Goal: Task Accomplishment & Management: Manage account settings

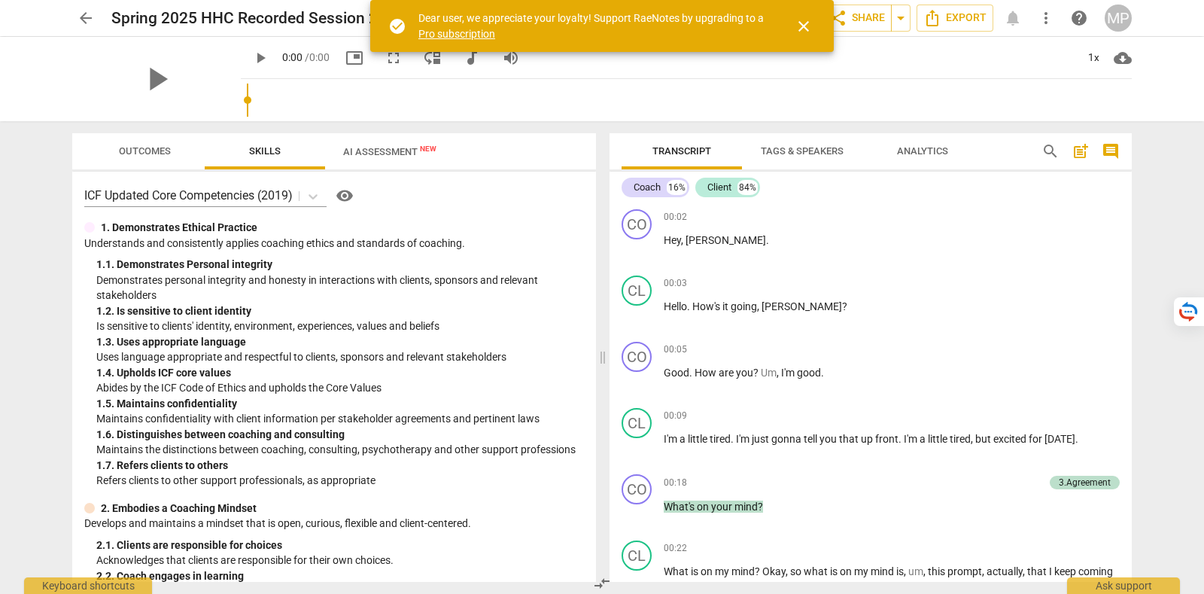
click at [801, 20] on span "close" at bounding box center [804, 26] width 18 height 18
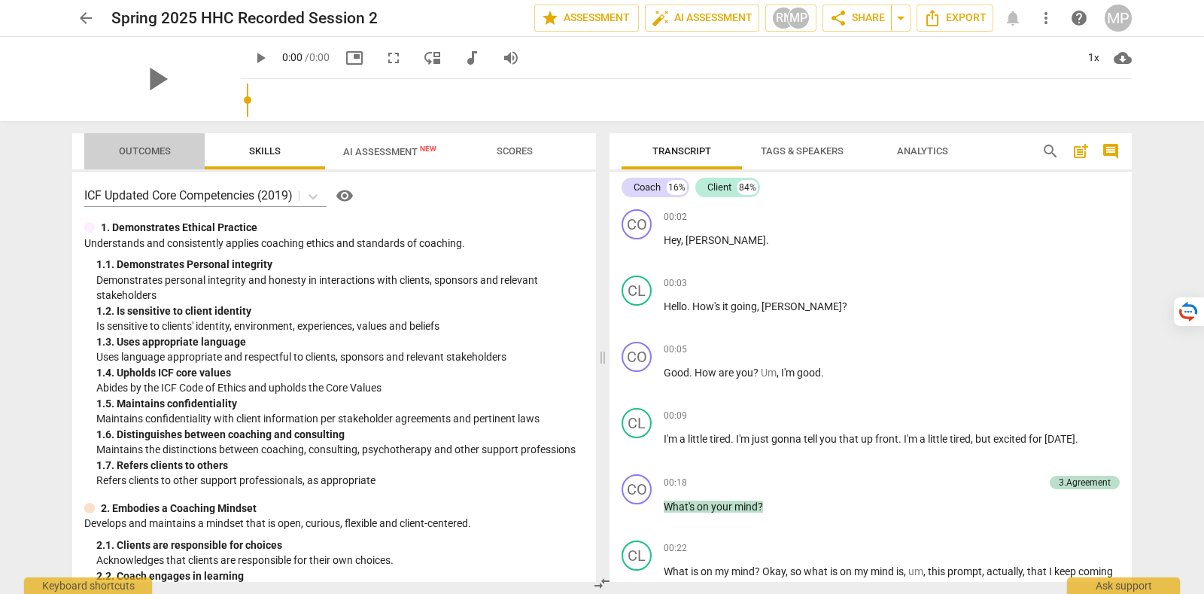
click at [161, 159] on span "Outcomes" at bounding box center [145, 151] width 88 height 20
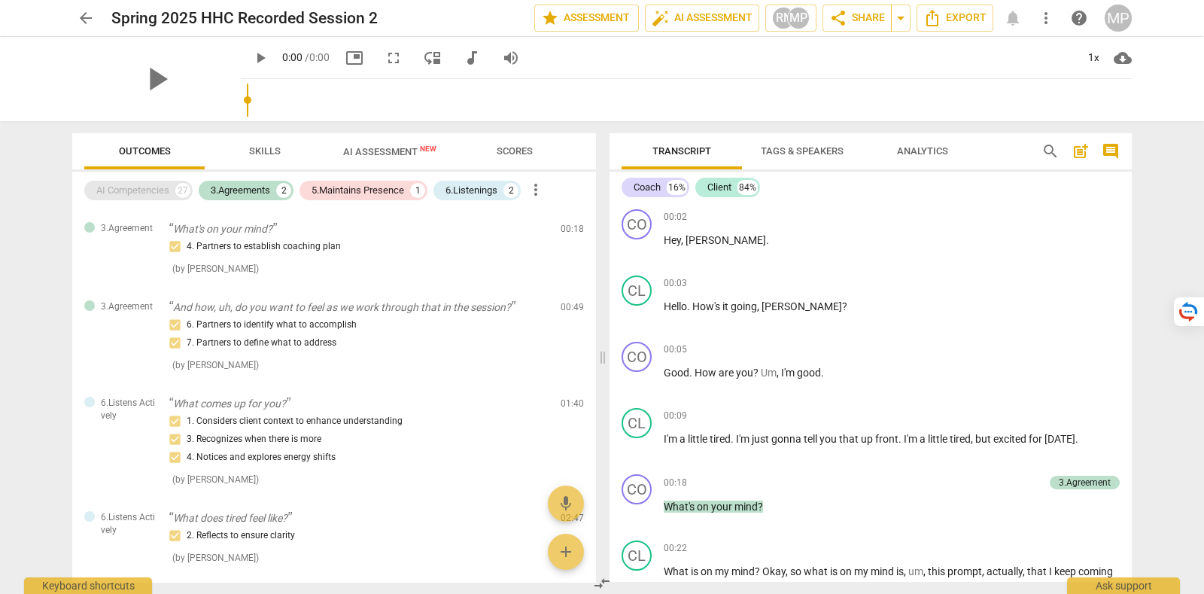
click at [130, 195] on div "AI Competencies" at bounding box center [132, 190] width 73 height 15
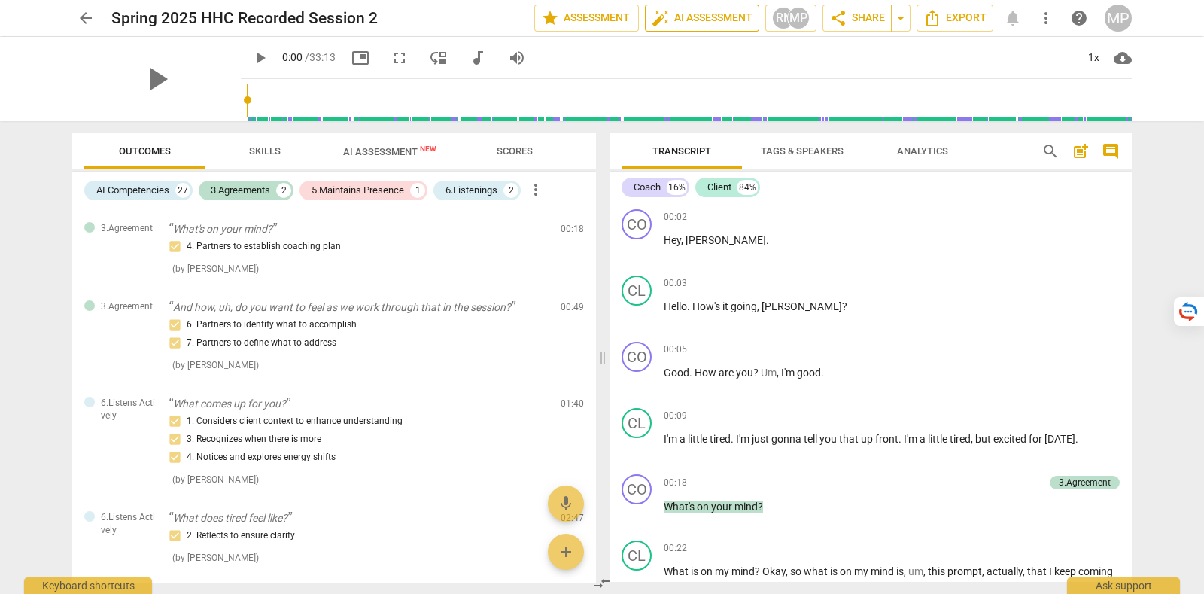
click at [752, 16] on span "auto_fix_high AI Assessment" at bounding box center [702, 18] width 101 height 18
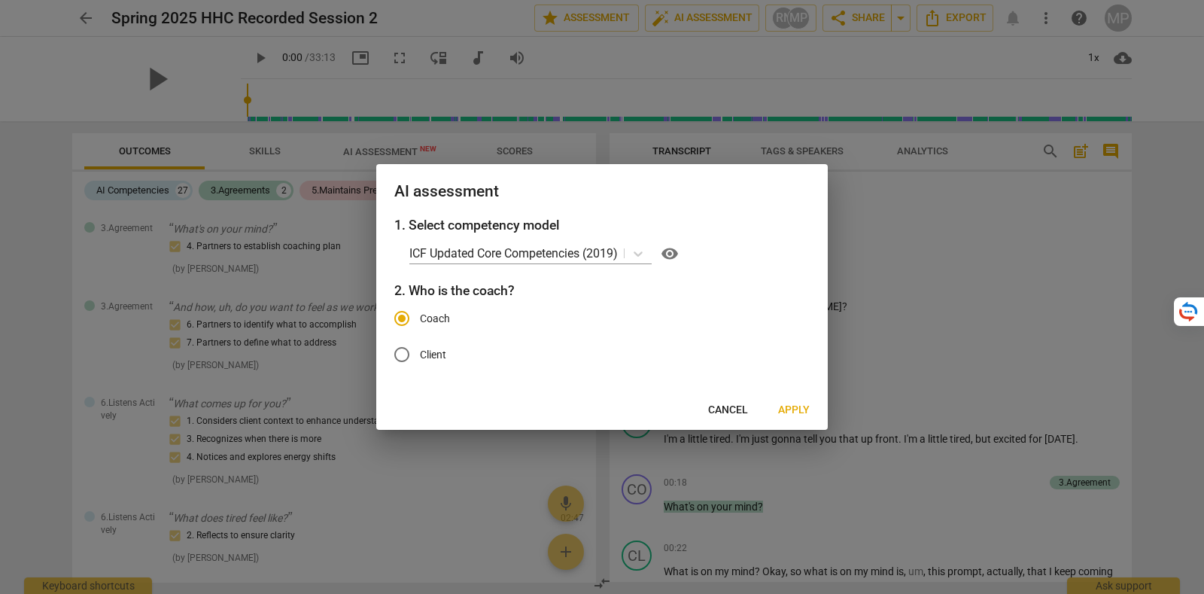
click at [713, 410] on span "Cancel" at bounding box center [728, 410] width 40 height 15
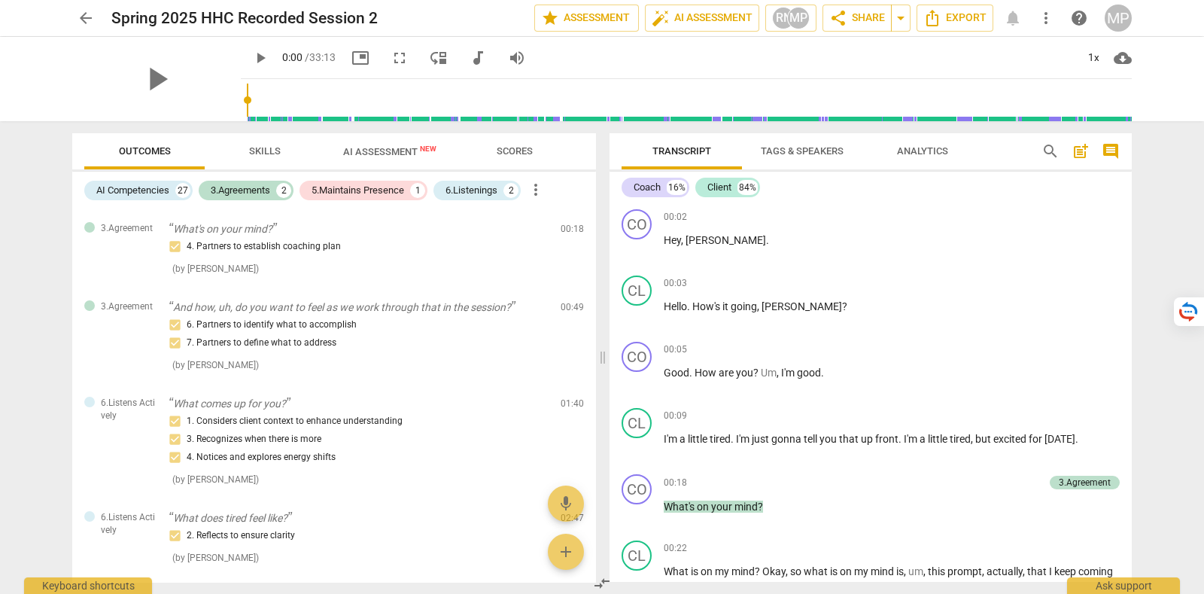
click at [384, 161] on span "AI Assessment New" at bounding box center [389, 151] width 129 height 23
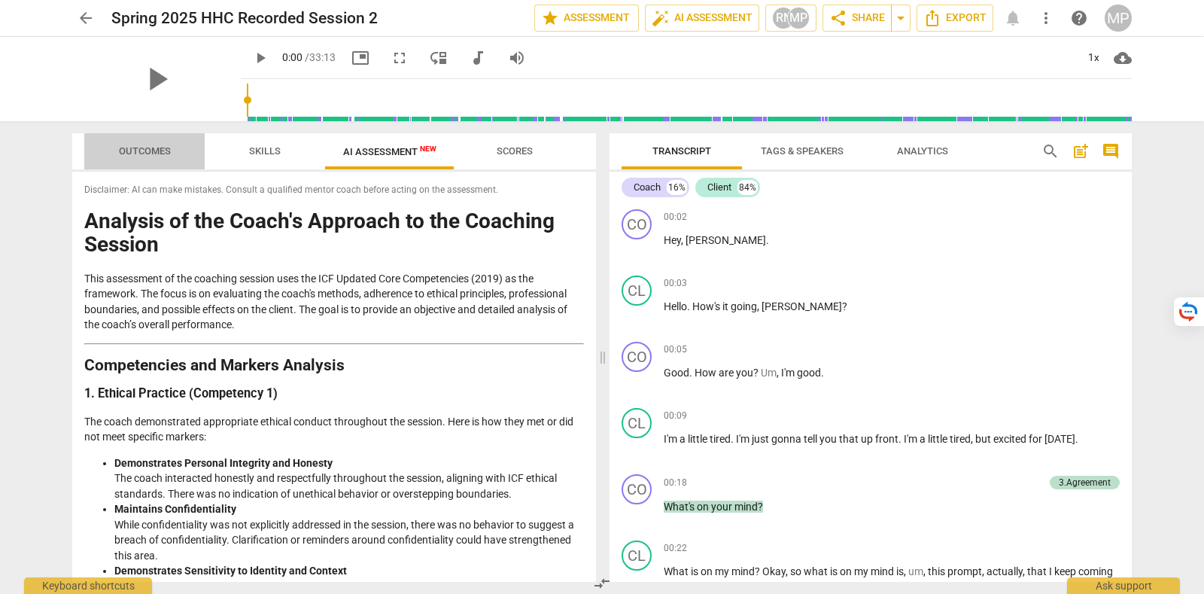
click at [177, 145] on span "Outcomes" at bounding box center [145, 151] width 88 height 20
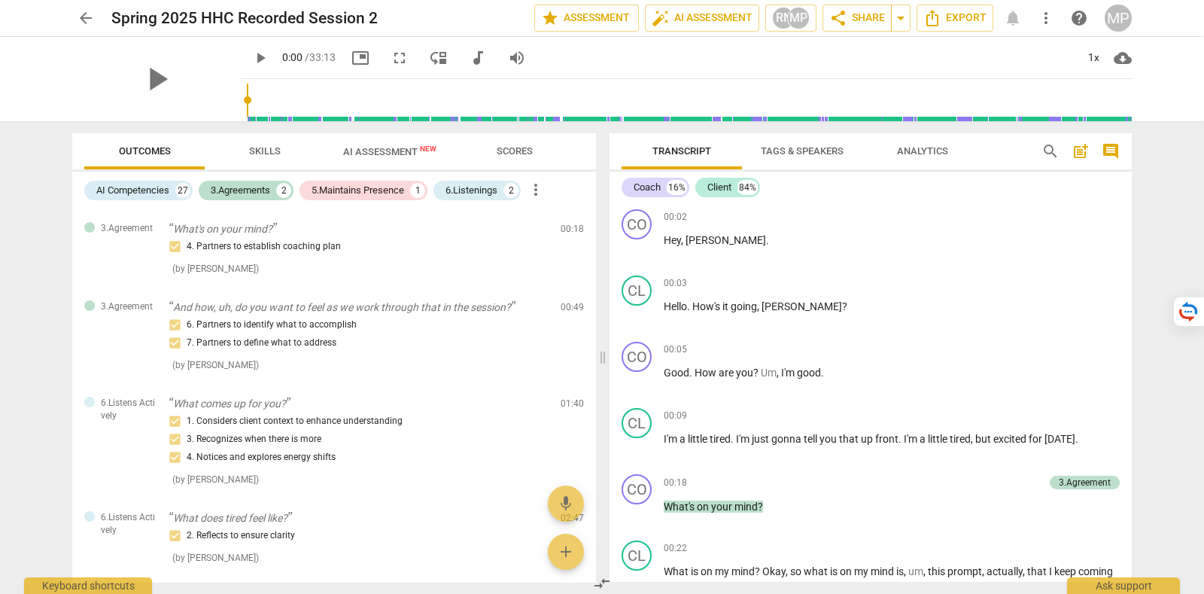
click at [1192, 178] on div "arrow_back Spring 2025 HHC Recorded Session 2 edit star Assessment auto_fix_hig…" at bounding box center [602, 297] width 1204 height 594
click at [1042, 9] on span "more_vert" at bounding box center [1046, 18] width 18 height 18
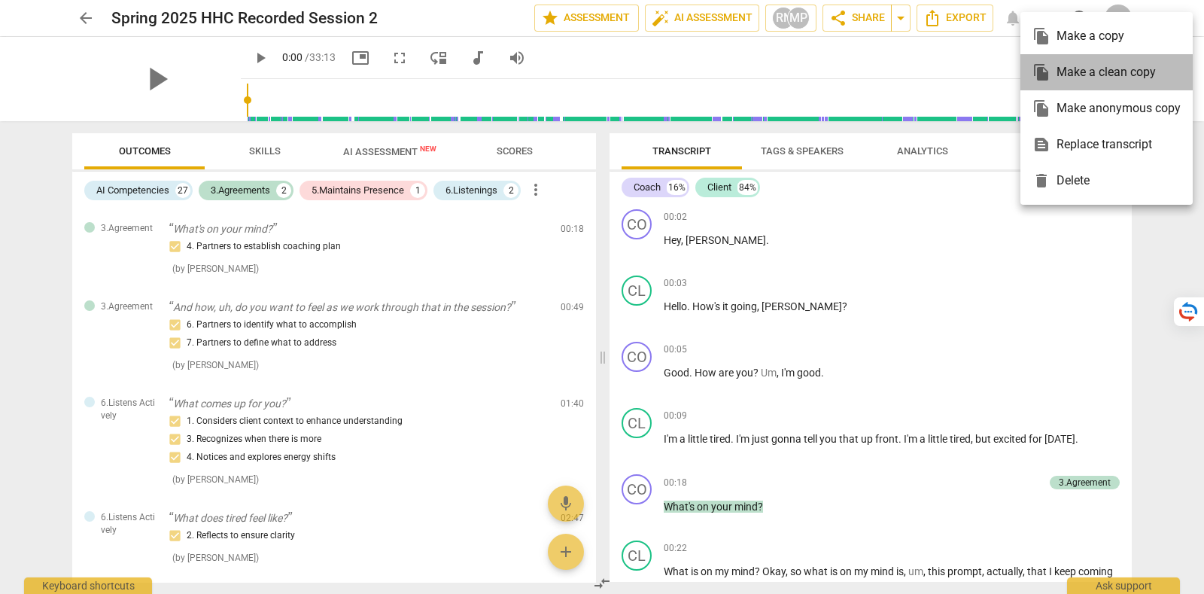
click at [1086, 81] on div "file_copy Make a clean copy" at bounding box center [1106, 72] width 148 height 36
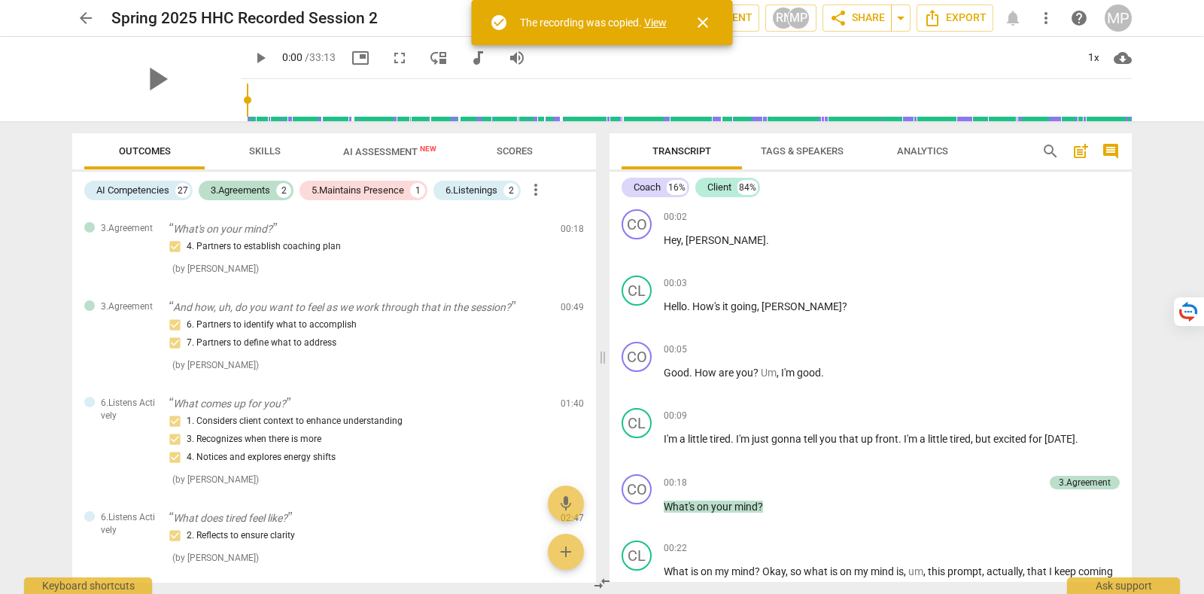
click at [662, 20] on link "View" at bounding box center [655, 23] width 23 height 12
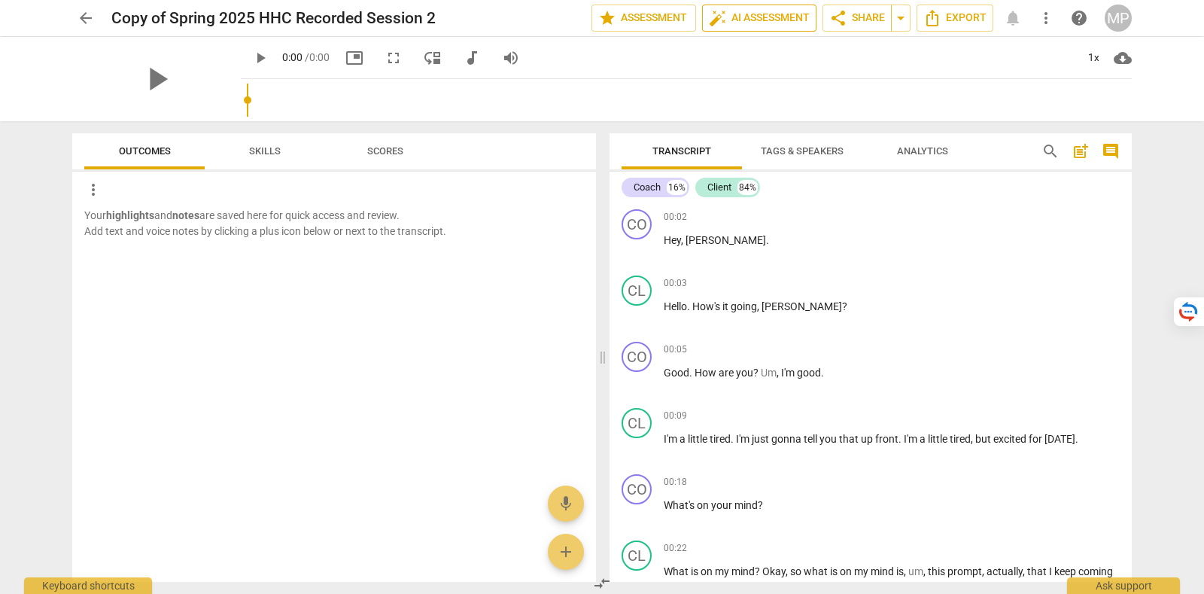
click at [747, 22] on span "auto_fix_high AI Assessment" at bounding box center [759, 18] width 101 height 18
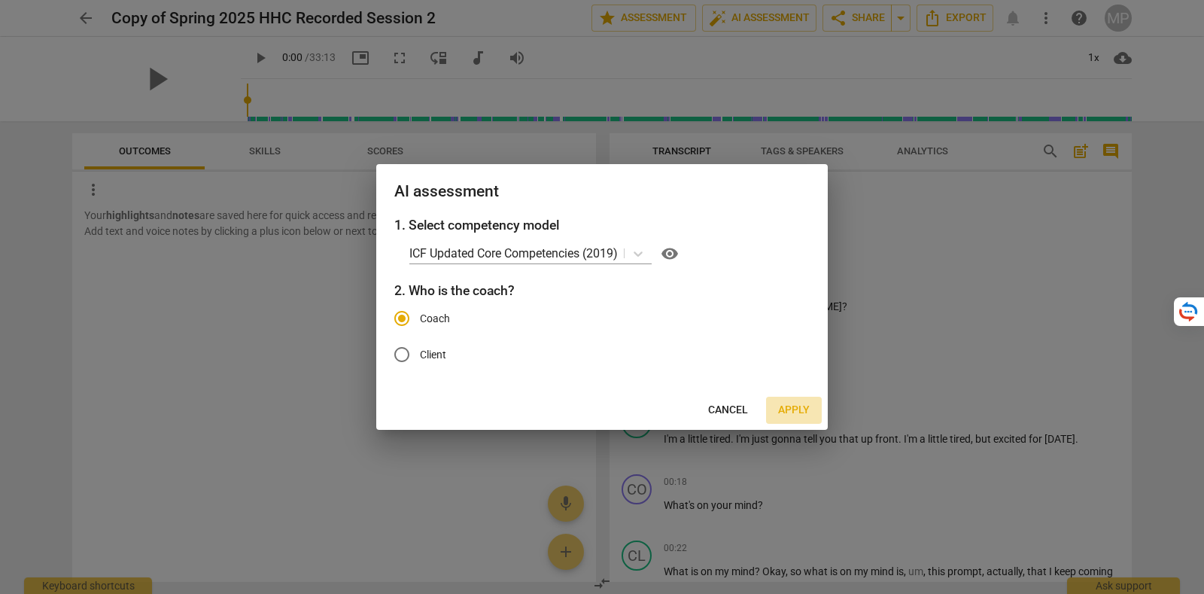
click at [790, 408] on span "Apply" at bounding box center [794, 410] width 32 height 15
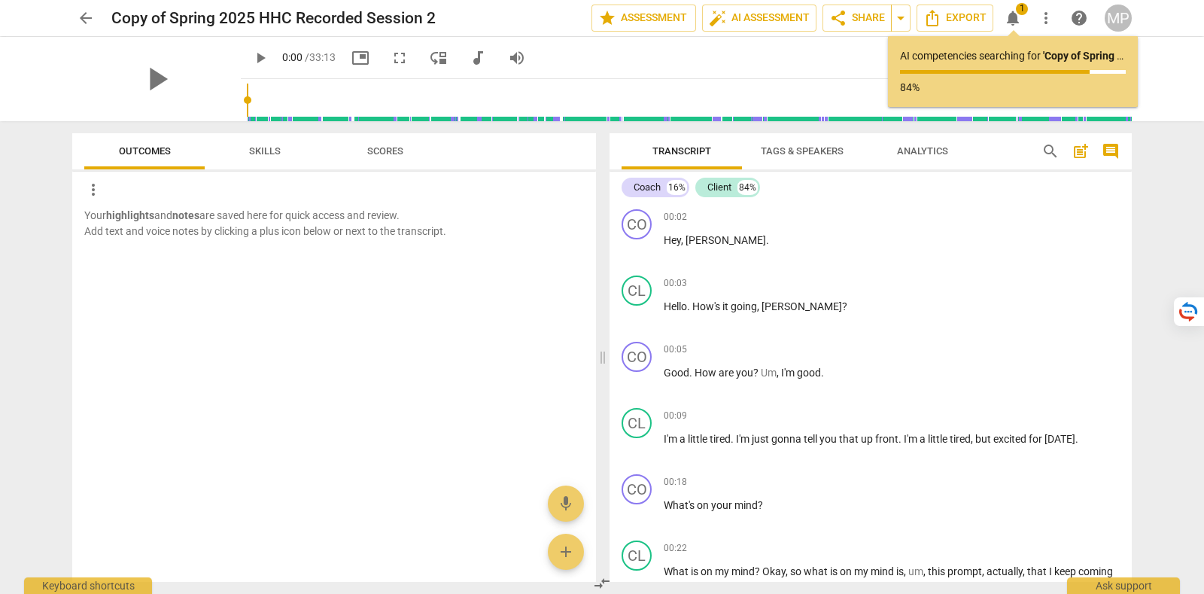
drag, startPoint x: 1203, startPoint y: 338, endPoint x: 1203, endPoint y: 449, distance: 111.4
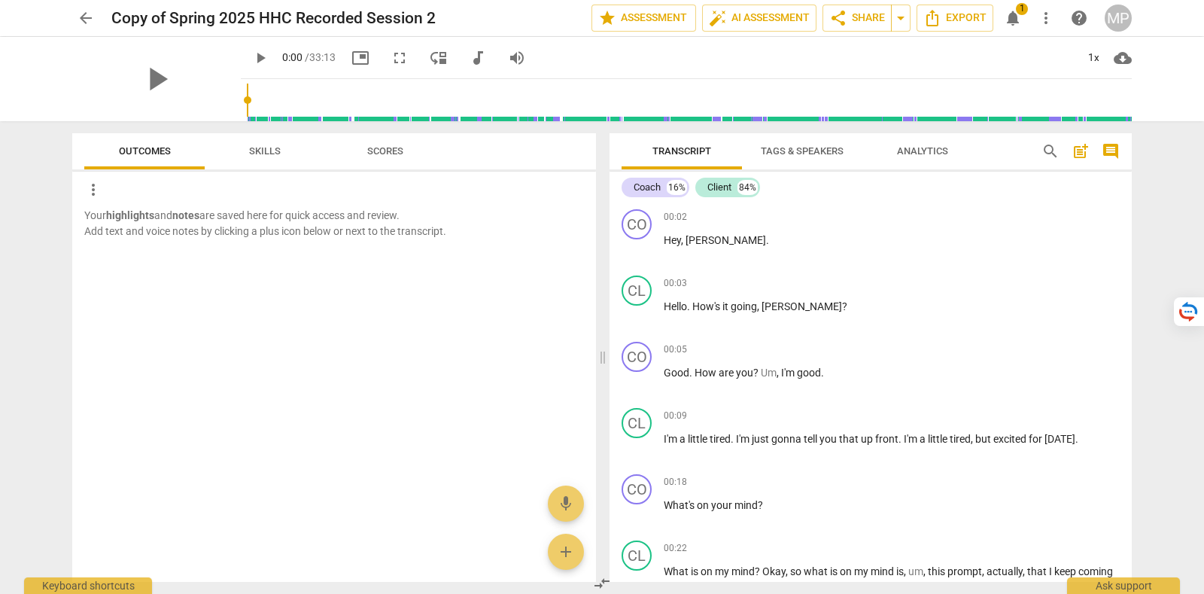
drag, startPoint x: 1203, startPoint y: 449, endPoint x: 357, endPoint y: 376, distance: 849.7
click at [343, 366] on div "Your highlights and notes are saved here for quick access and review. Add text …" at bounding box center [334, 395] width 524 height 374
click at [1006, 25] on span "notifications" at bounding box center [1013, 18] width 18 height 18
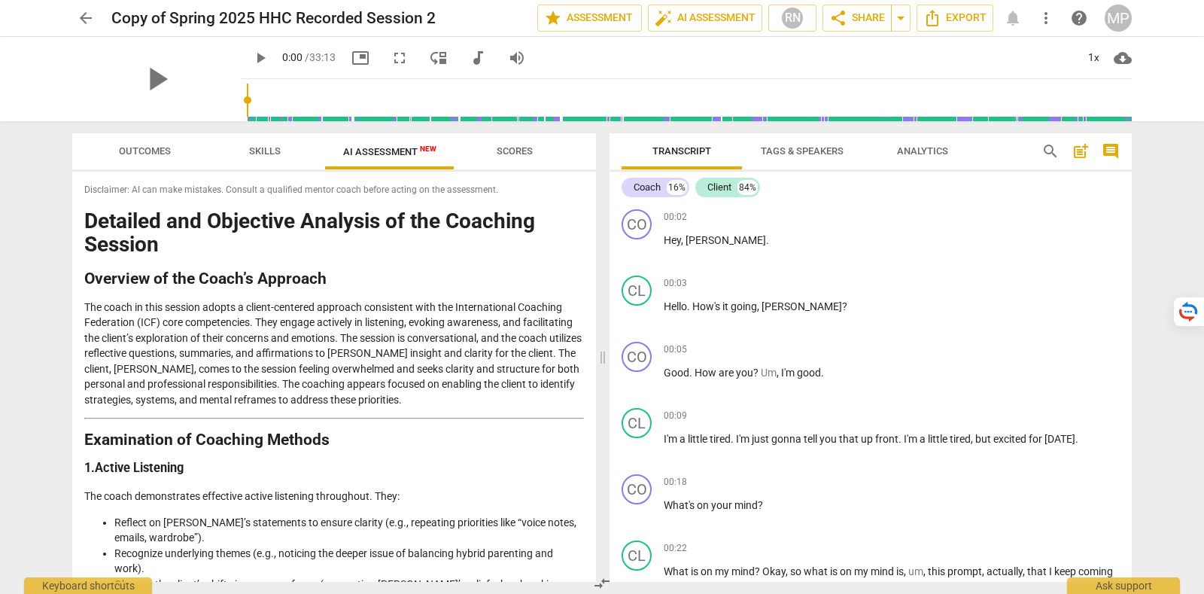
click at [149, 163] on button "Outcomes" at bounding box center [144, 151] width 120 height 36
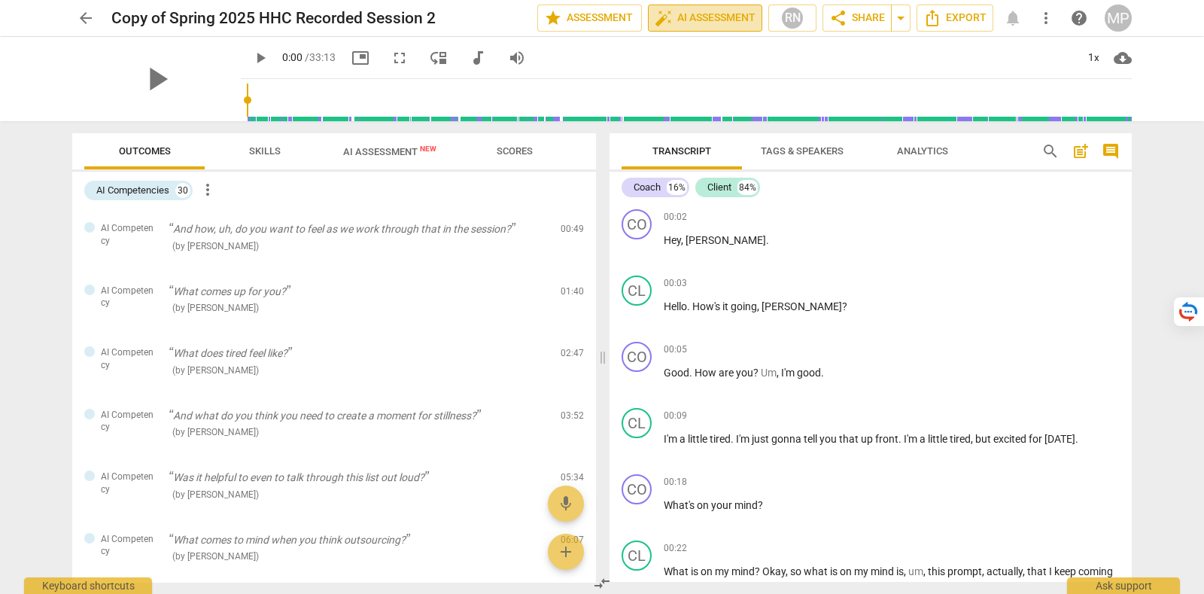
click at [703, 17] on span "auto_fix_high AI Assessment" at bounding box center [705, 18] width 101 height 18
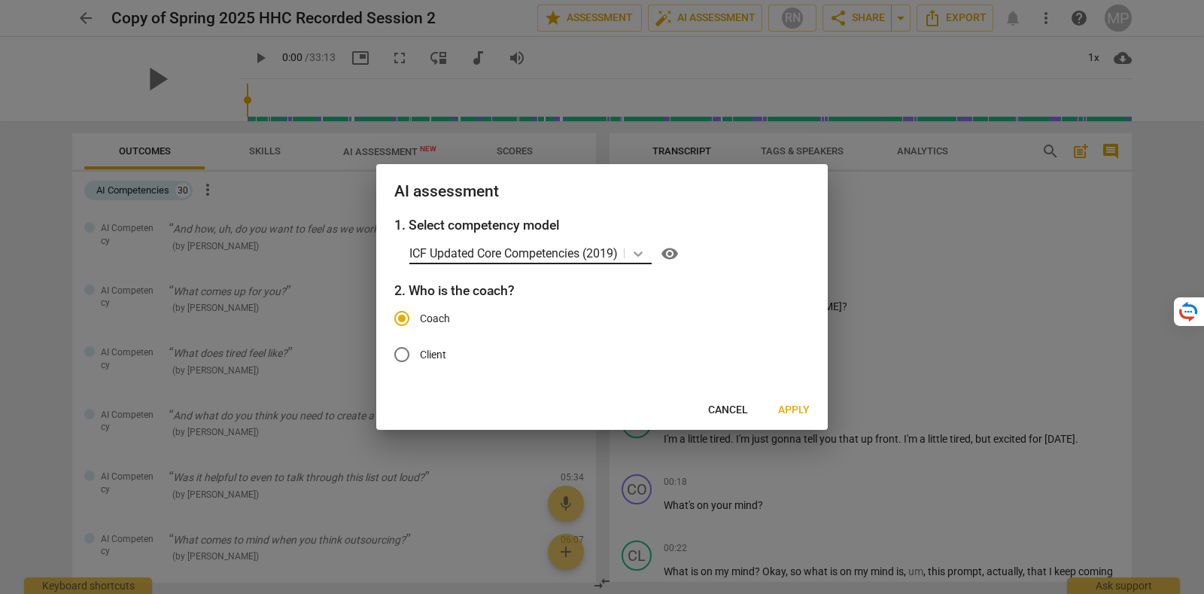
click at [646, 256] on icon at bounding box center [638, 253] width 15 height 15
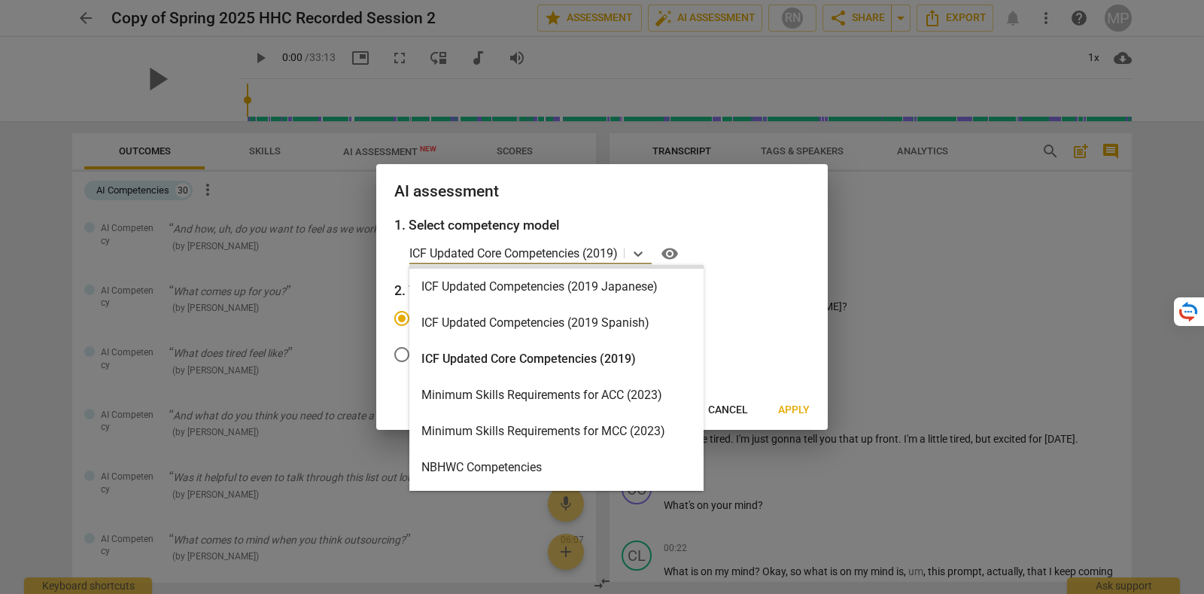
scroll to position [227, 0]
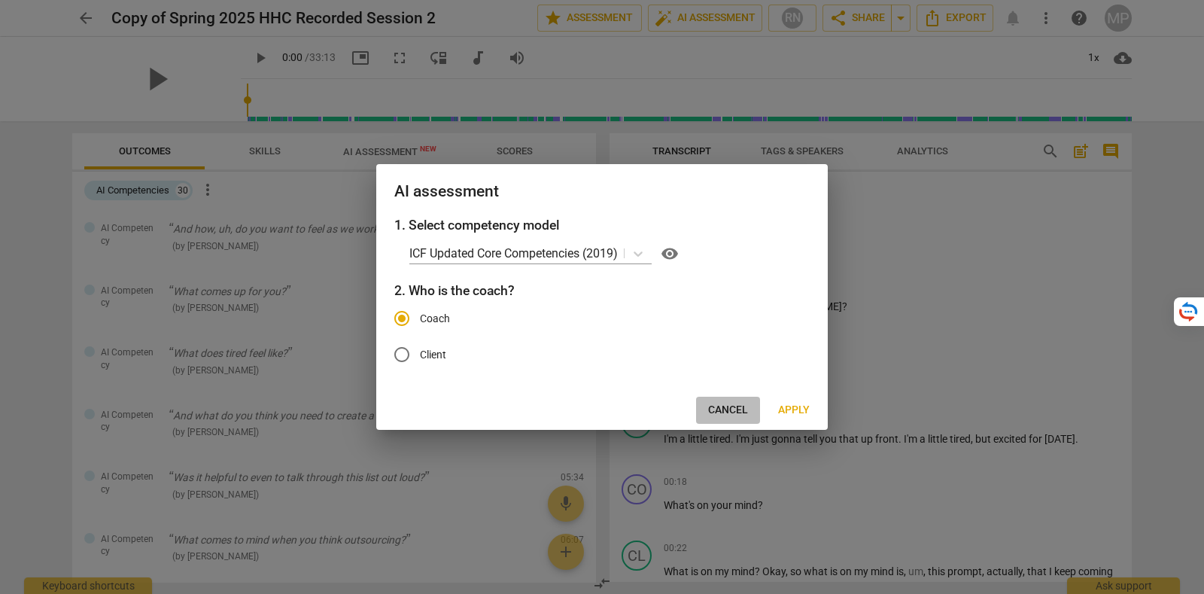
click at [707, 406] on button "Cancel" at bounding box center [728, 410] width 64 height 27
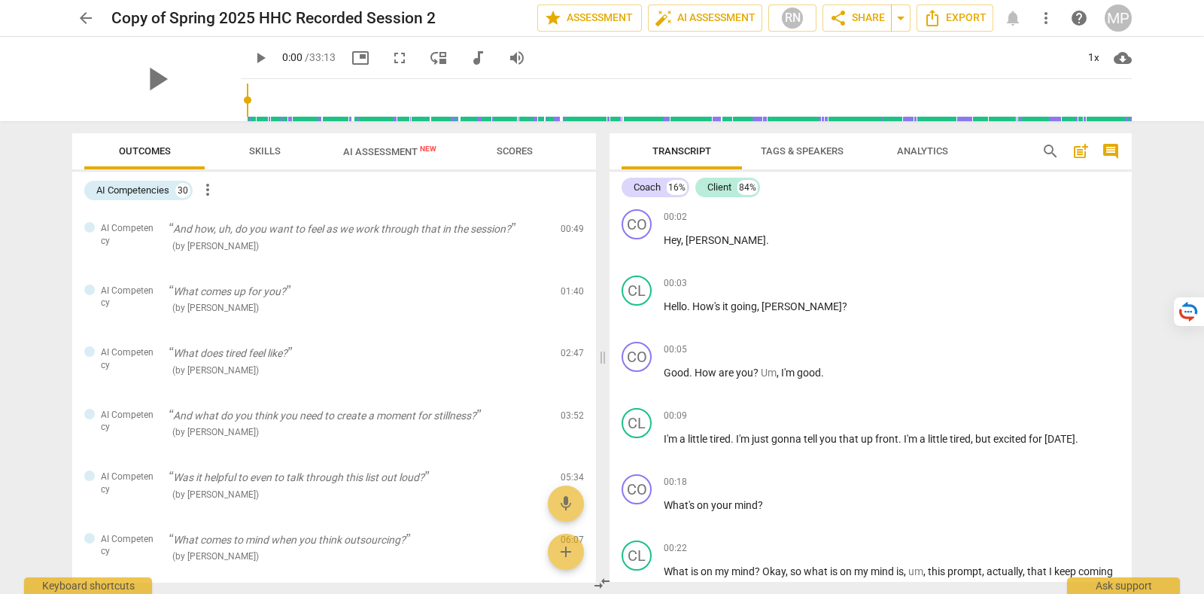
click at [88, 17] on span "arrow_back" at bounding box center [86, 18] width 18 height 18
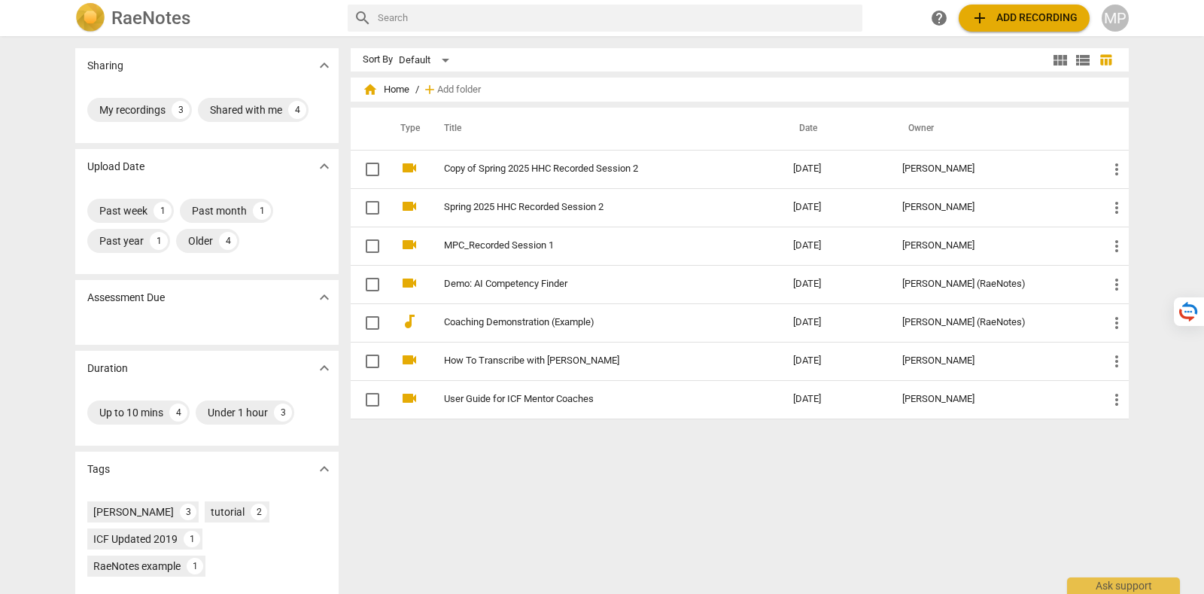
click at [1117, 22] on div "MP" at bounding box center [1115, 18] width 27 height 27
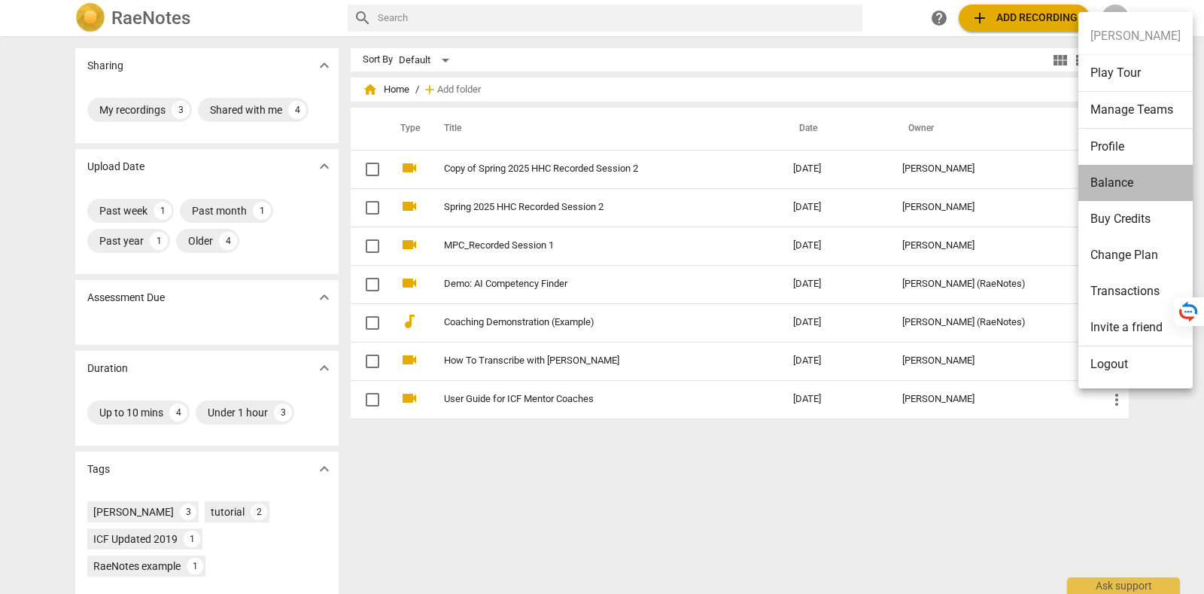
click at [1141, 184] on li "Balance" at bounding box center [1135, 183] width 114 height 36
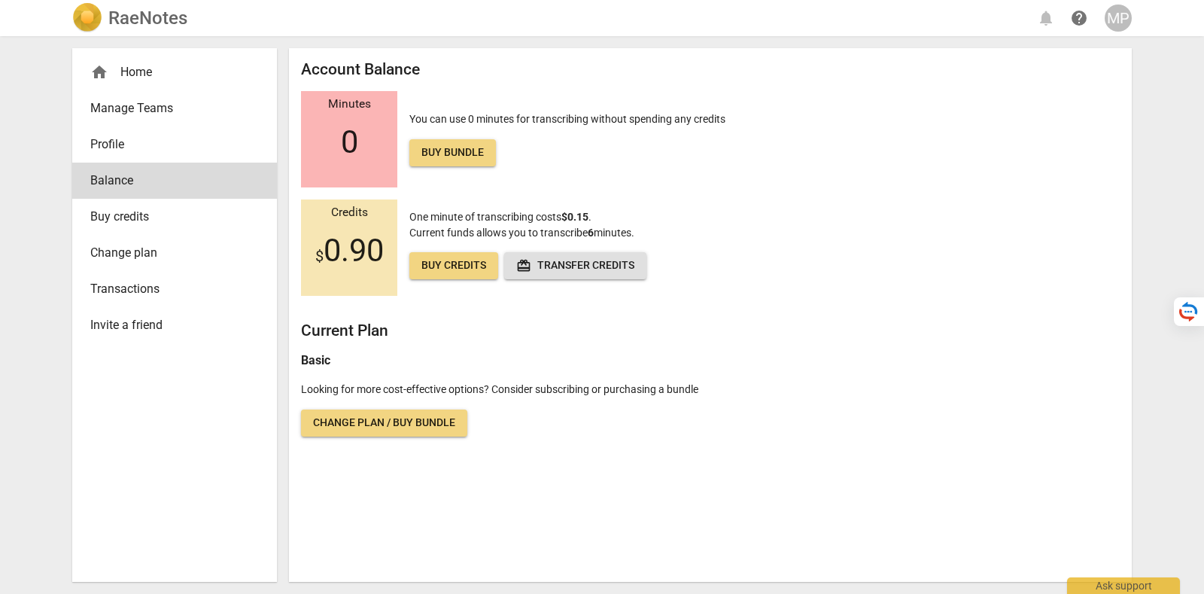
click at [184, 284] on span "Transactions" at bounding box center [168, 289] width 157 height 18
click at [1117, 17] on div "MP" at bounding box center [1118, 18] width 27 height 27
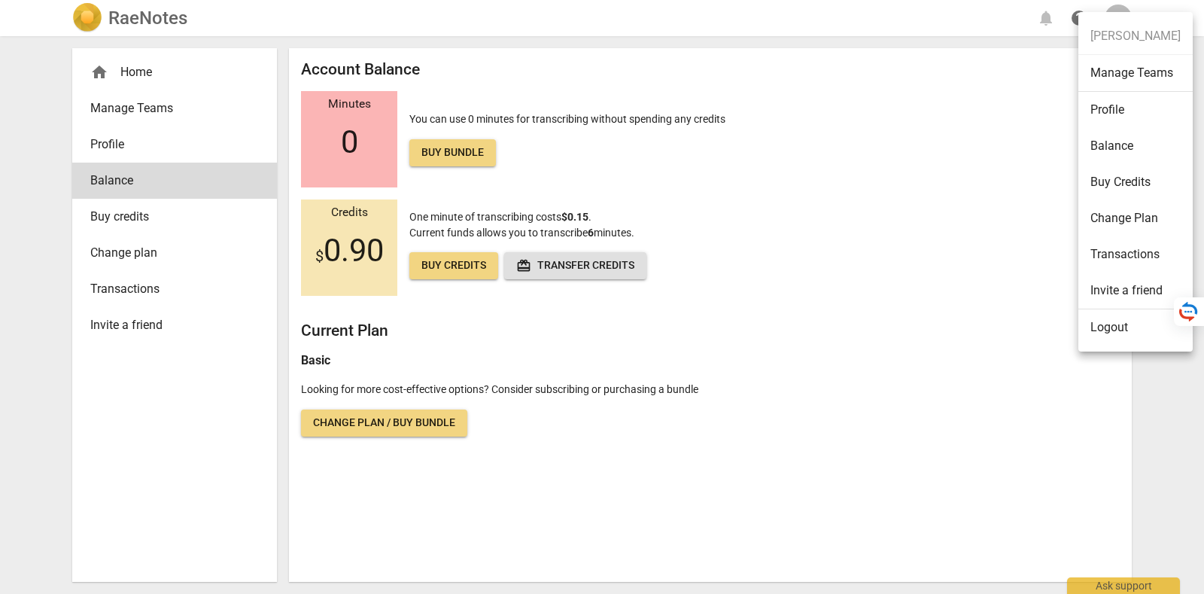
click at [1141, 341] on li "Logout" at bounding box center [1135, 327] width 114 height 36
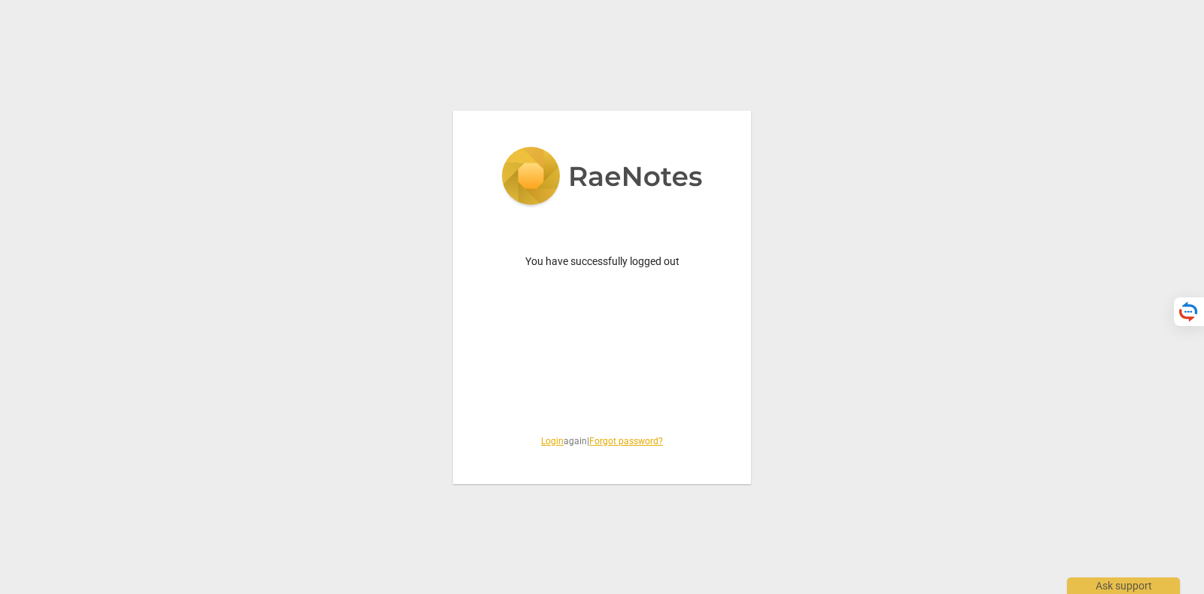
click at [541, 445] on link "Login" at bounding box center [552, 441] width 23 height 11
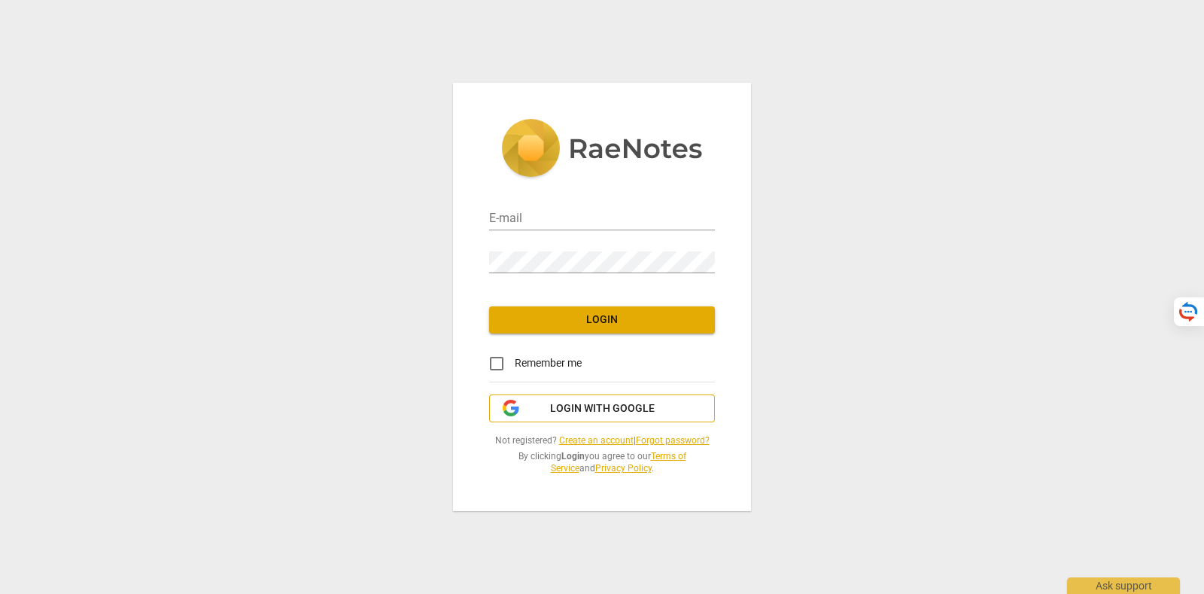
type input "[PERSON_NAME][EMAIL_ADDRESS][DOMAIN_NAME]"
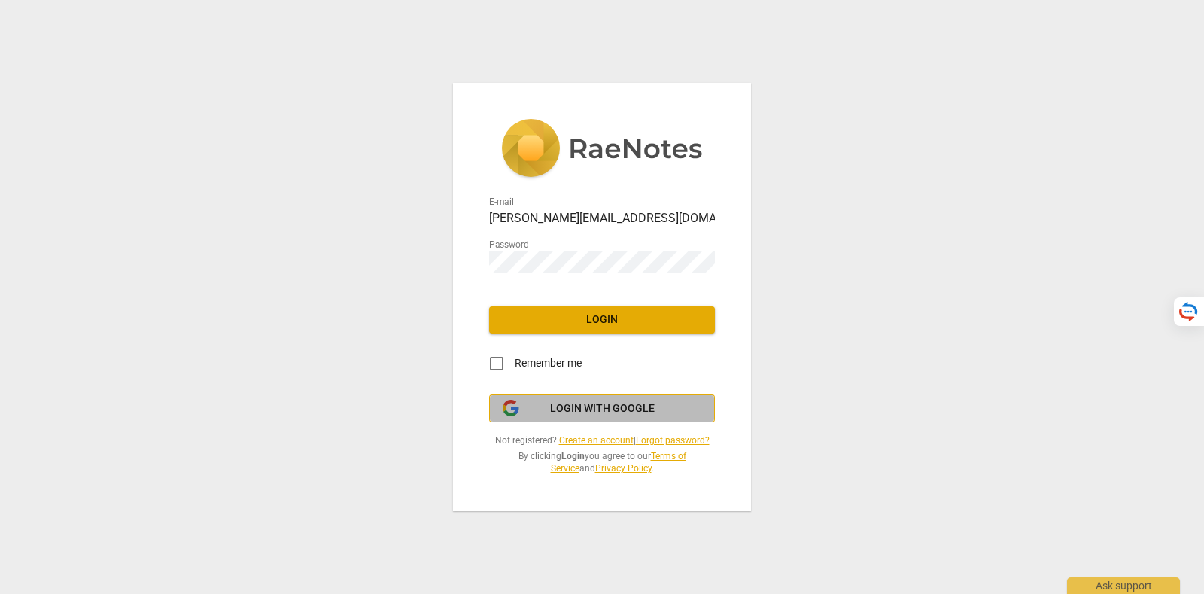
click at [550, 404] on span "Login with Google" at bounding box center [602, 408] width 200 height 15
